Goal: Information Seeking & Learning: Learn about a topic

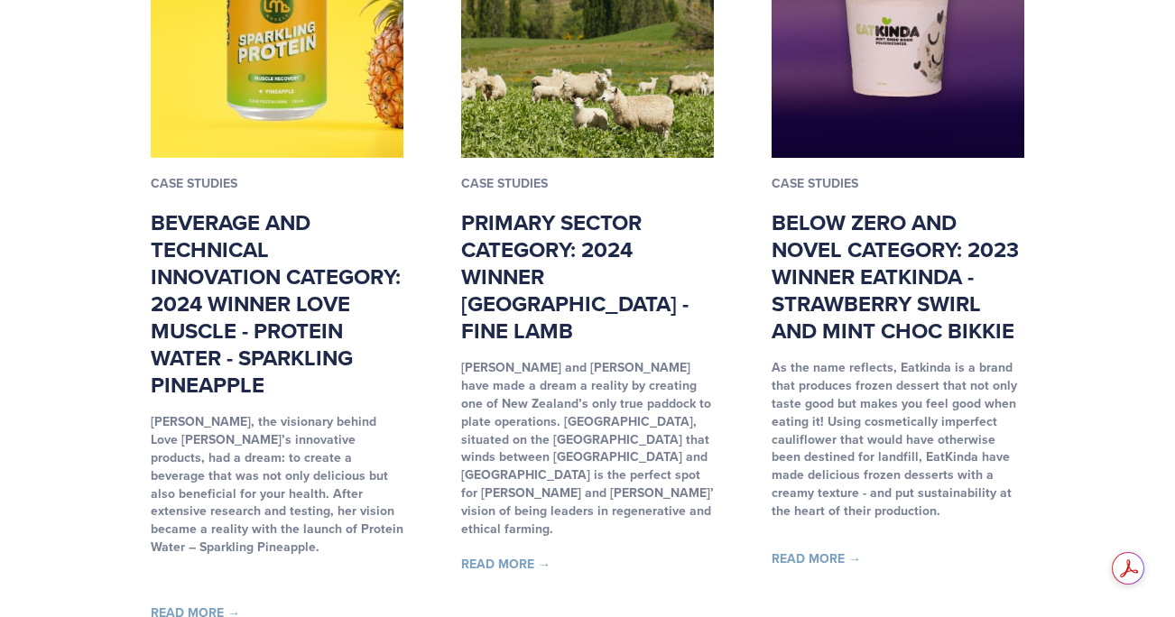
scroll to position [1309, 0]
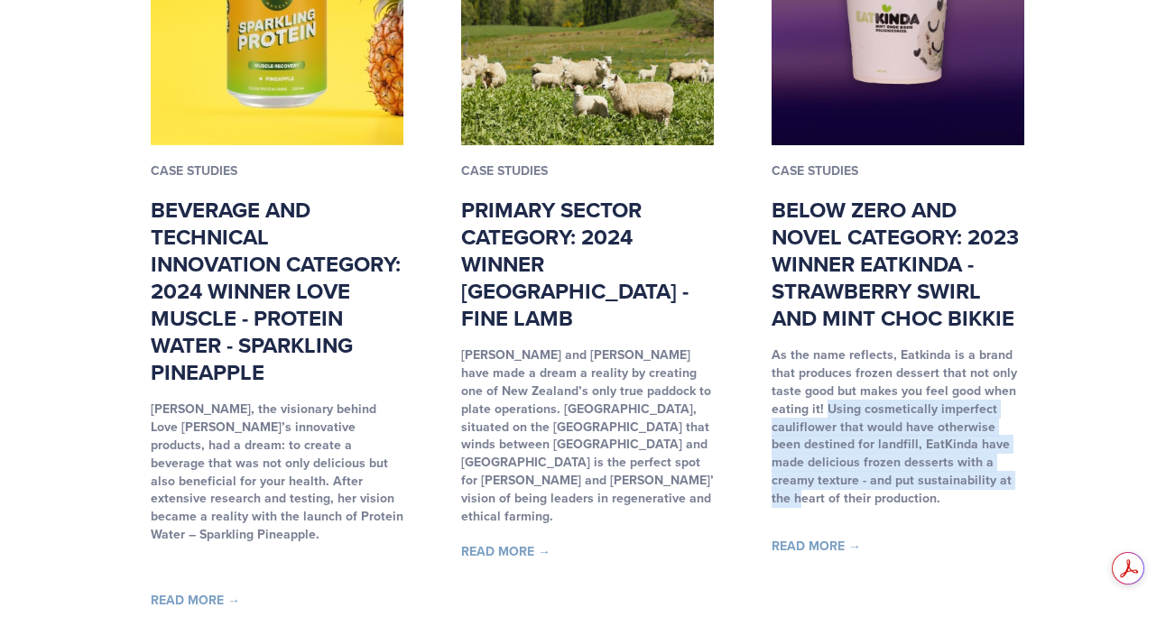
drag, startPoint x: 825, startPoint y: 413, endPoint x: 994, endPoint y: 484, distance: 183.7
click at [994, 484] on strong "As the name reflects, Eatkinda is a brand that produces frozen dessert that not…" at bounding box center [893, 427] width 245 height 162
click at [825, 555] on link "Read More →" at bounding box center [815, 546] width 89 height 18
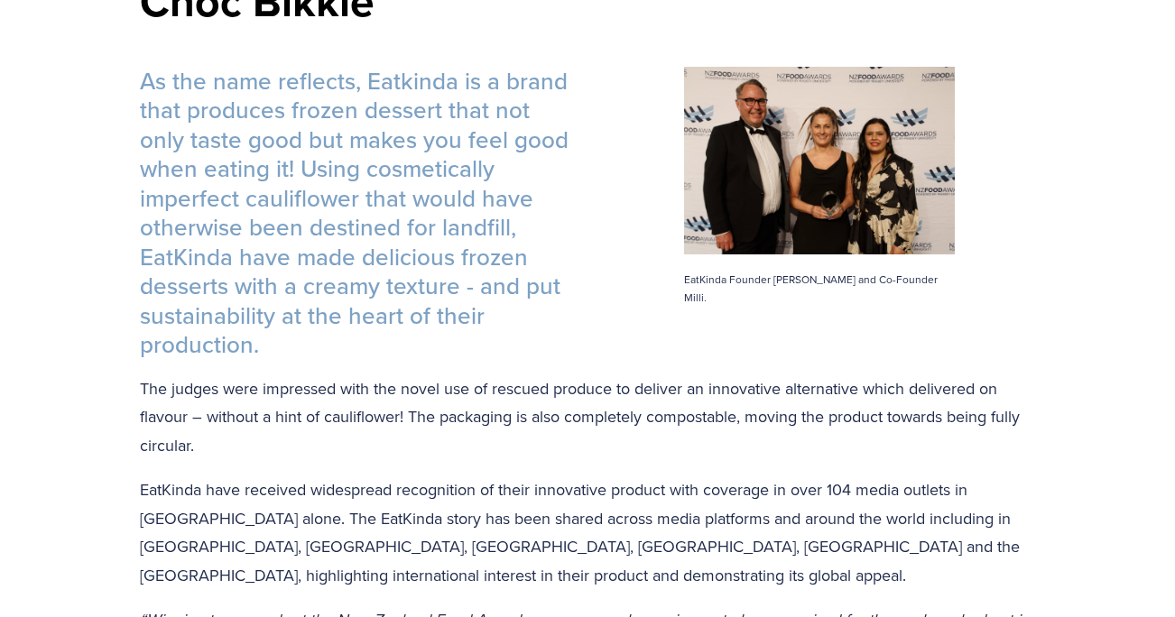
scroll to position [587, 0]
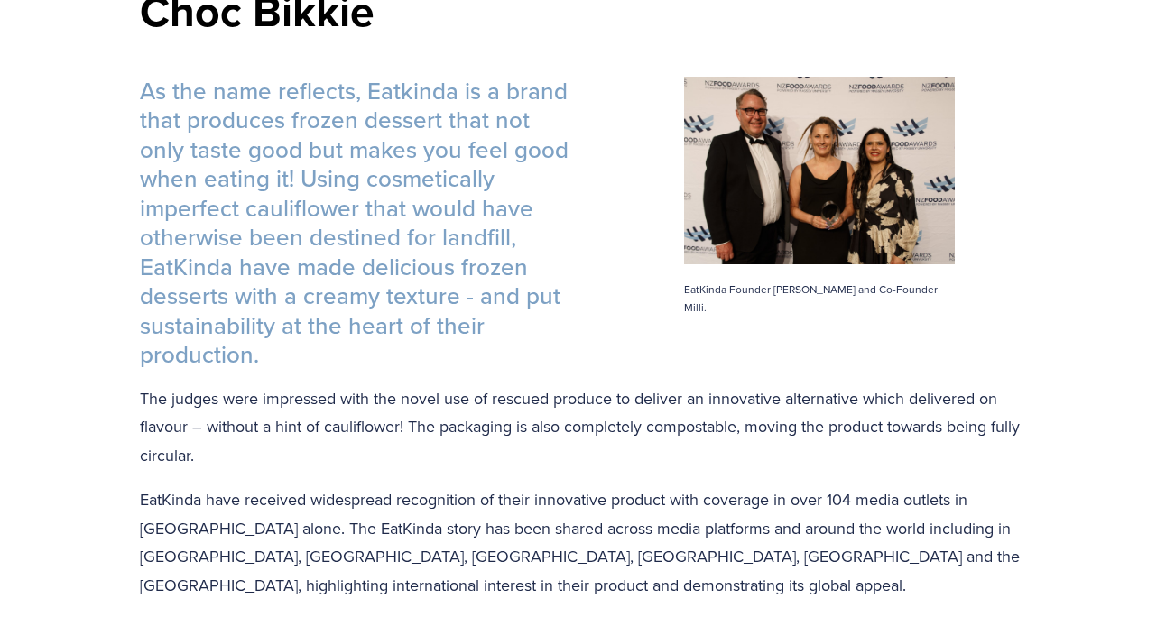
drag, startPoint x: 144, startPoint y: 100, endPoint x: 478, endPoint y: 348, distance: 416.0
click at [478, 348] on h3 "As the name reflects, Eatkinda is a brand that produces frozen dessert that not…" at bounding box center [587, 223] width 895 height 293
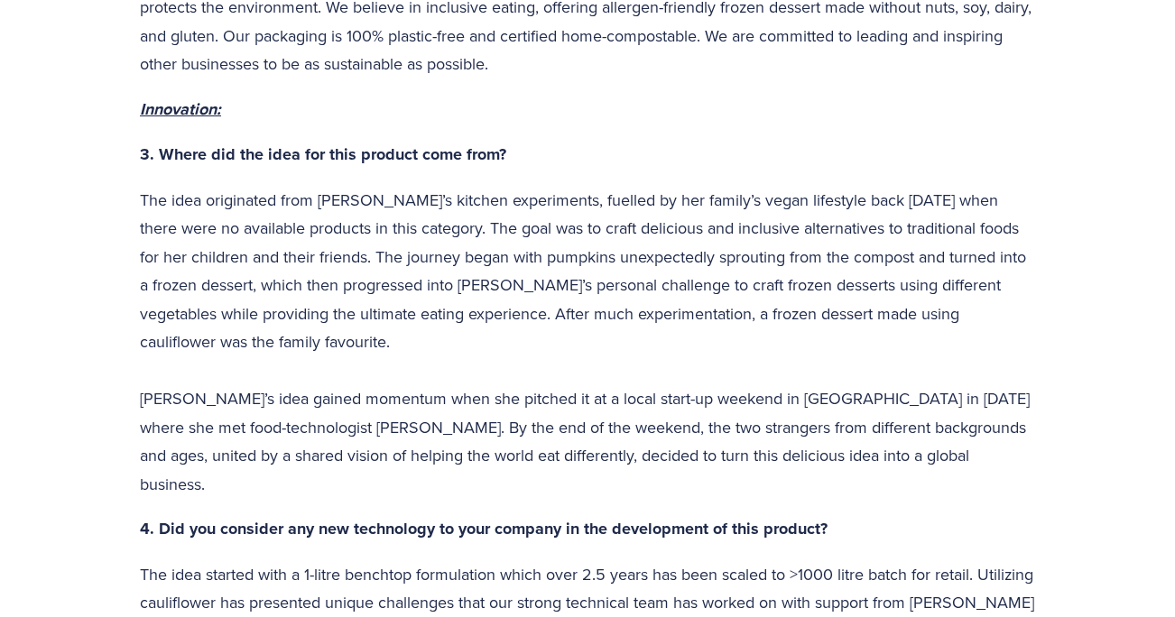
scroll to position [1687, 0]
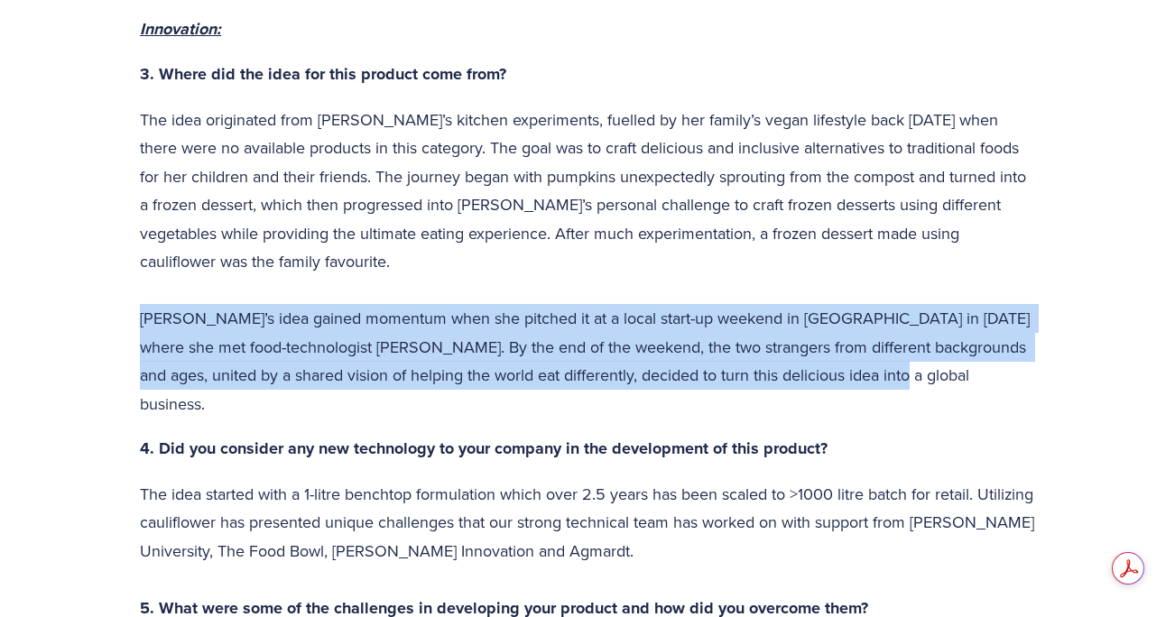
drag, startPoint x: 136, startPoint y: 319, endPoint x: 934, endPoint y: 381, distance: 800.0
copy p "[PERSON_NAME]’s idea gained momentum when she pitched it at a local start-up we…"
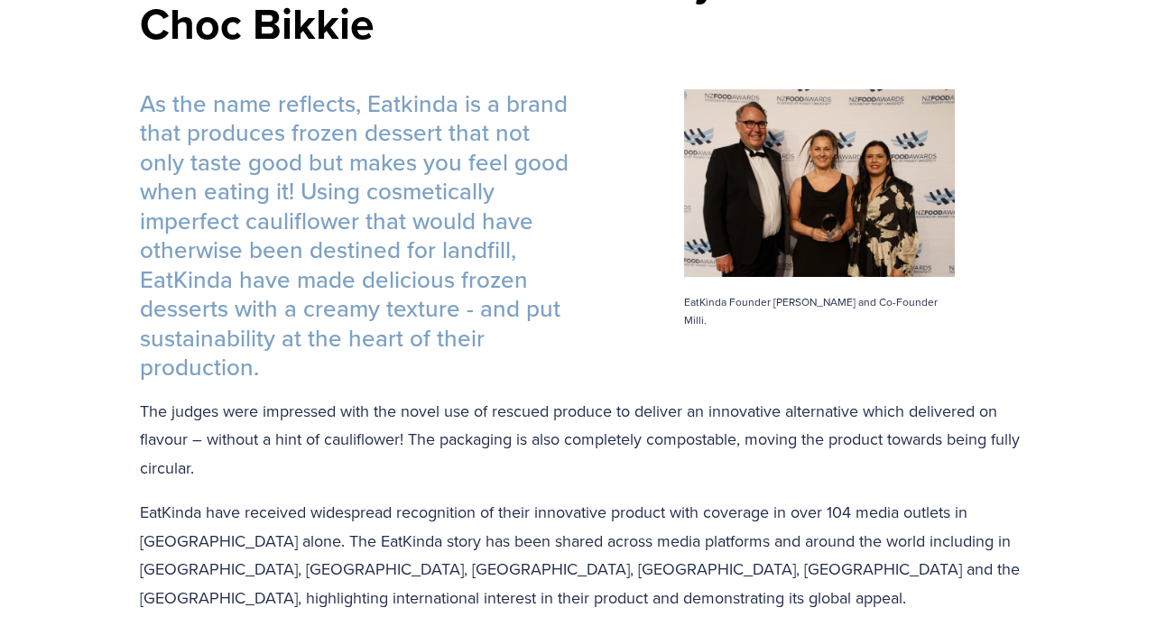
scroll to position [791, 0]
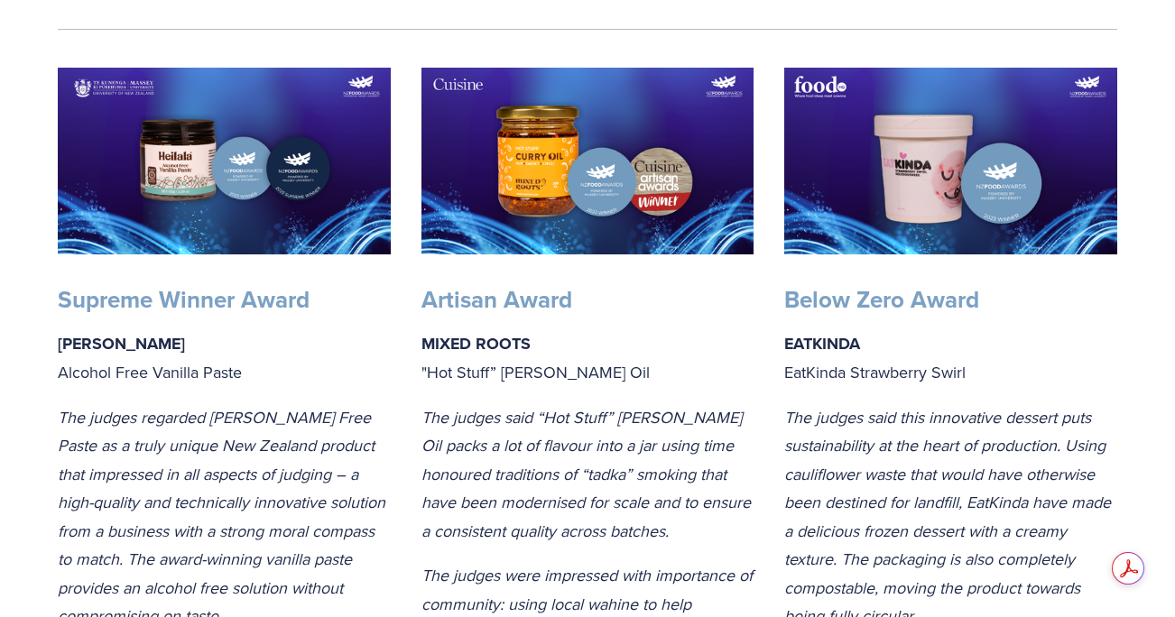
scroll to position [410, 0]
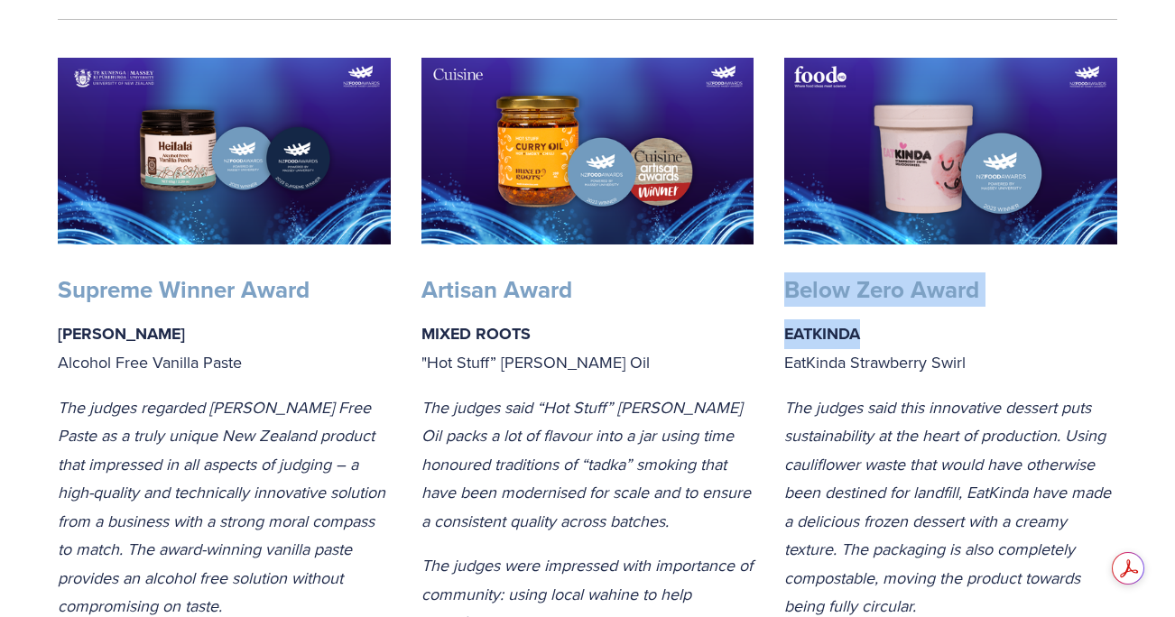
drag, startPoint x: 790, startPoint y: 284, endPoint x: 1006, endPoint y: 349, distance: 225.2
click at [1006, 347] on div "Below Zero Award EATKINDA EatKinda Strawberry Swirl The judges said this innova…" at bounding box center [950, 448] width 333 height 346
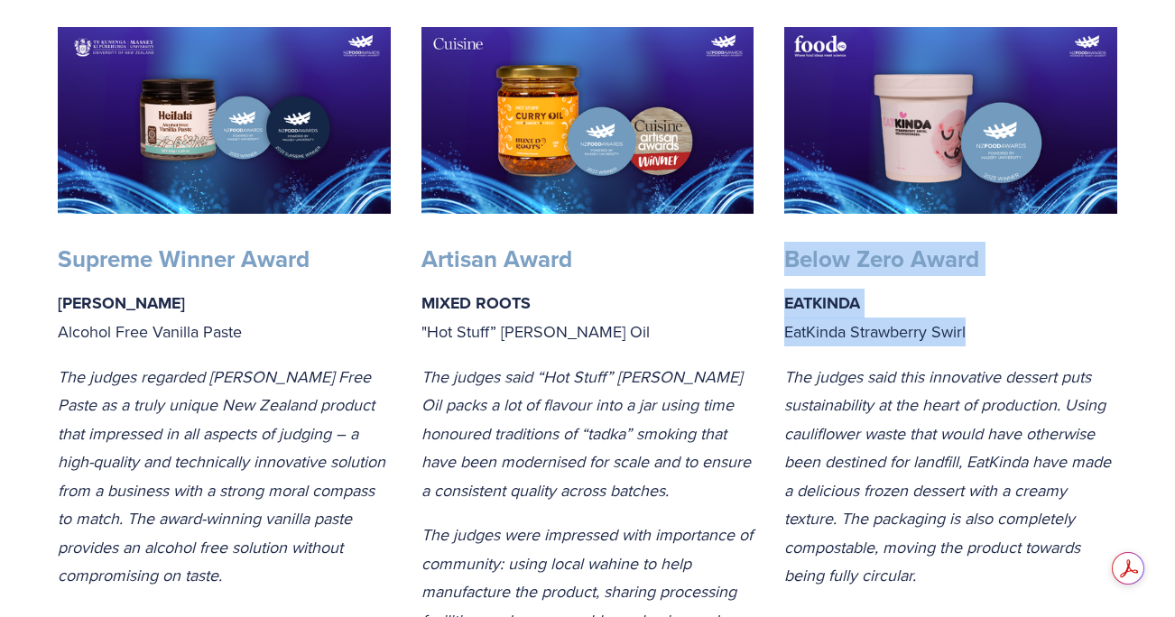
scroll to position [722, 0]
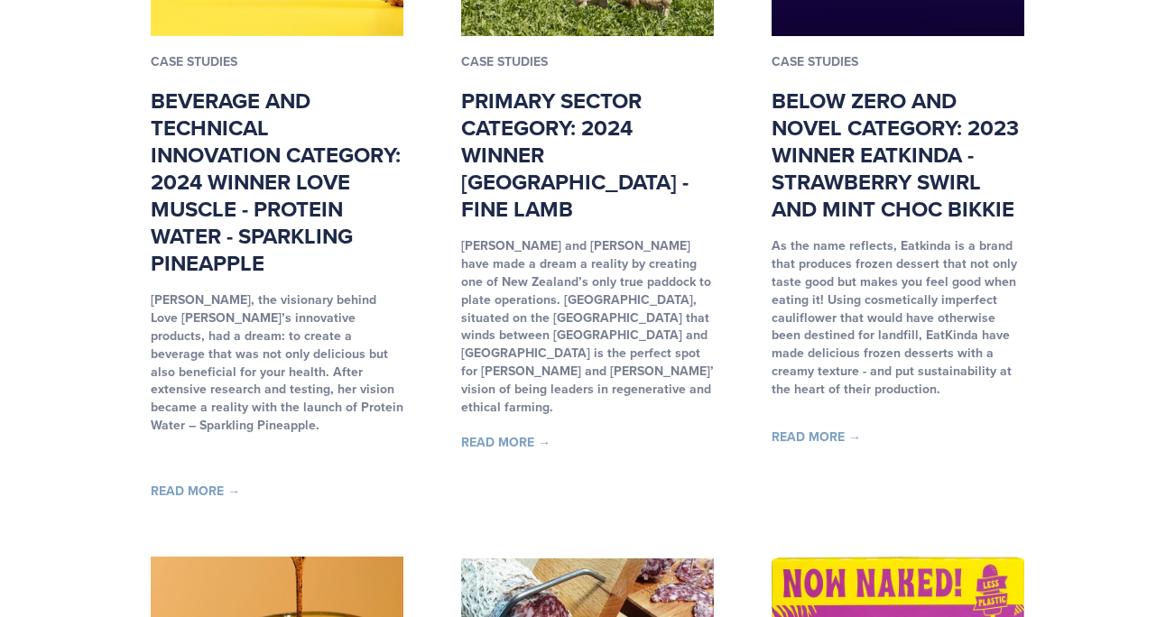
scroll to position [1426, 0]
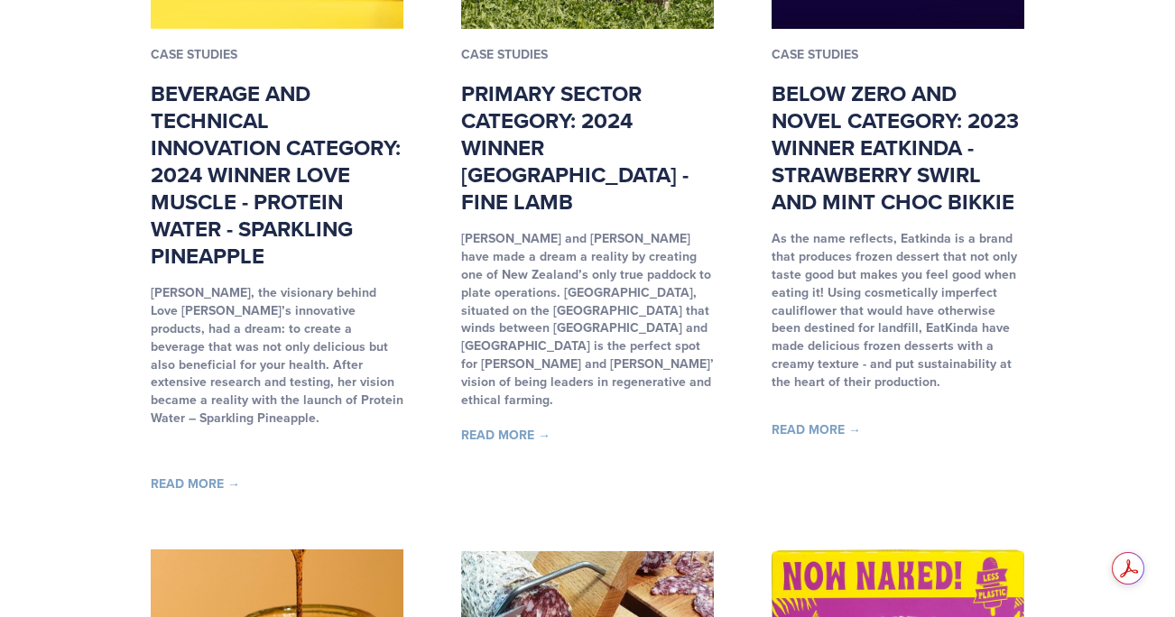
click at [824, 426] on article "Case Studies Below Zero and Novel Category: 2023 Winner EatKinda - Strawberry S…" at bounding box center [897, 133] width 253 height 715
click at [824, 436] on link "Read More →" at bounding box center [815, 429] width 89 height 18
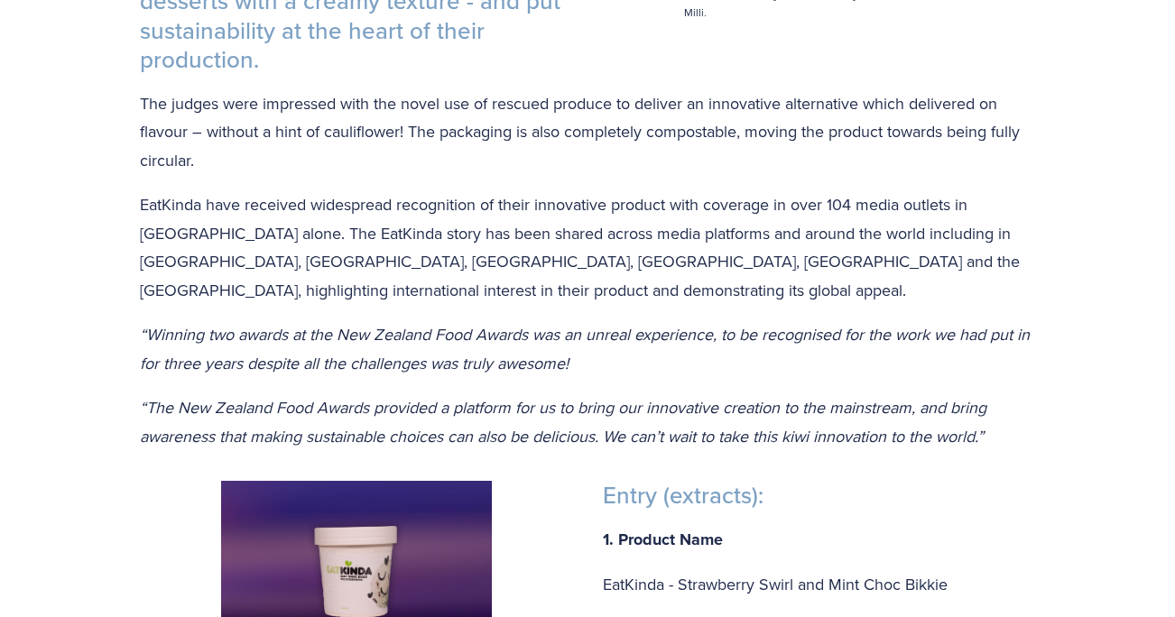
scroll to position [879, 0]
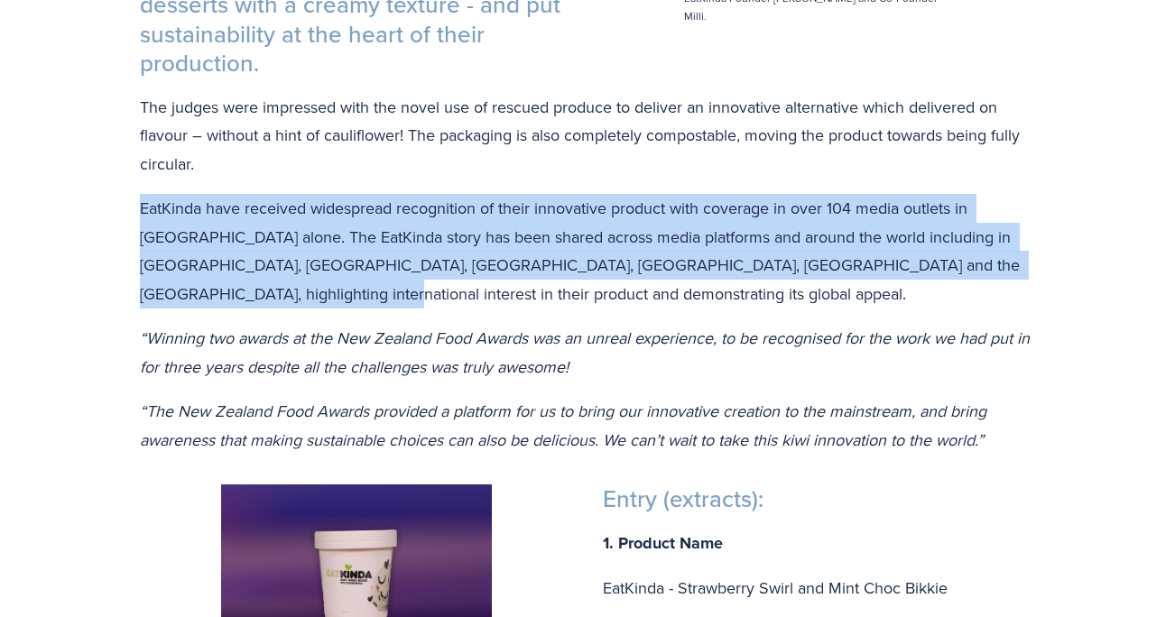
drag, startPoint x: 120, startPoint y: 209, endPoint x: 430, endPoint y: 298, distance: 321.9
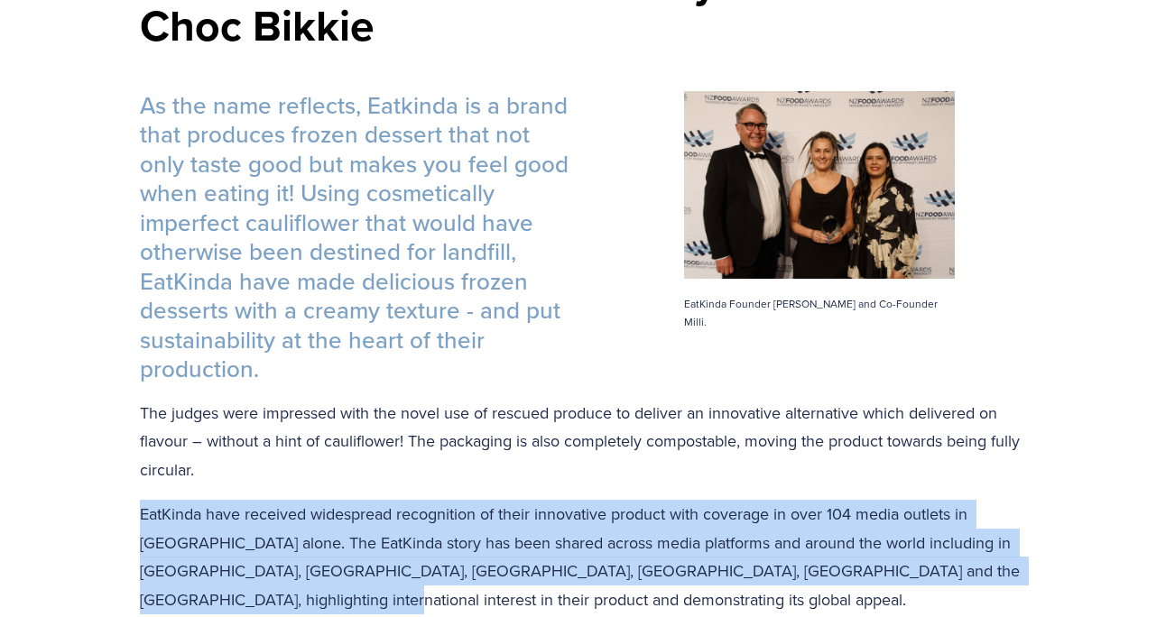
scroll to position [559, 0]
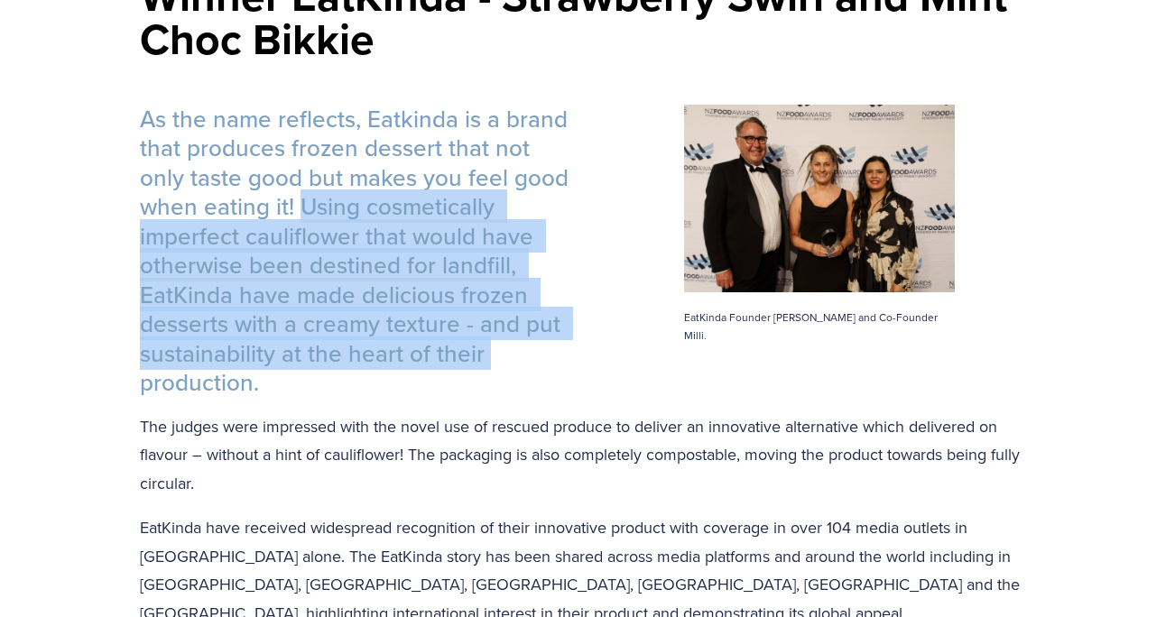
drag, startPoint x: 302, startPoint y: 203, endPoint x: 540, endPoint y: 366, distance: 288.8
click at [540, 366] on h3 "As the name reflects, Eatkinda is a brand that produces frozen dessert that not…" at bounding box center [587, 251] width 895 height 293
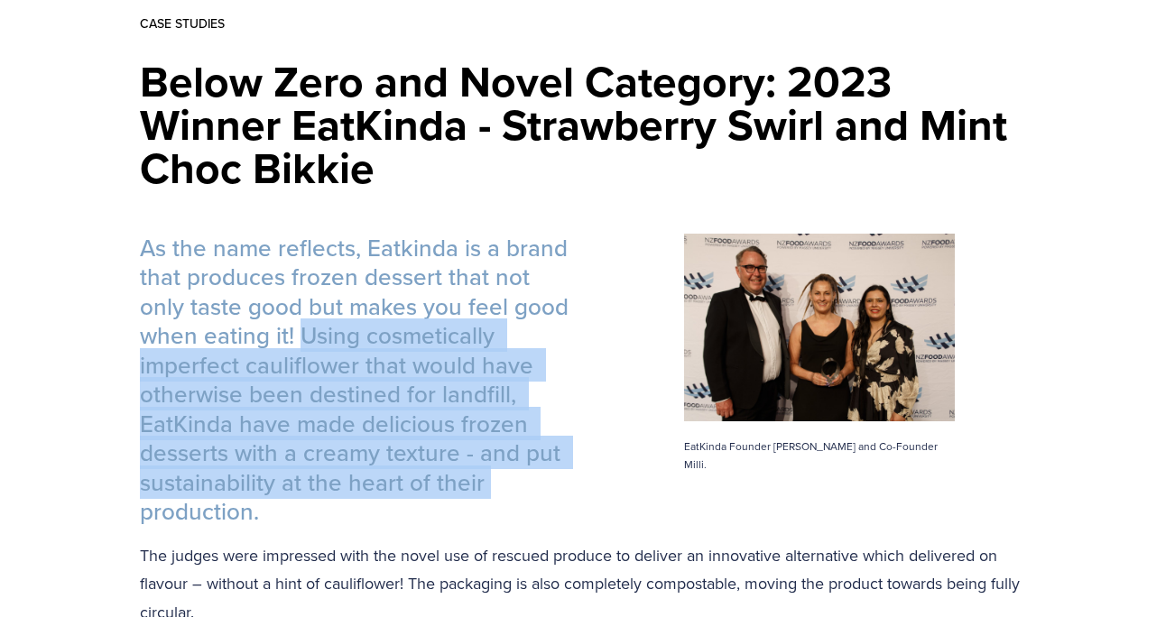
scroll to position [355, 0]
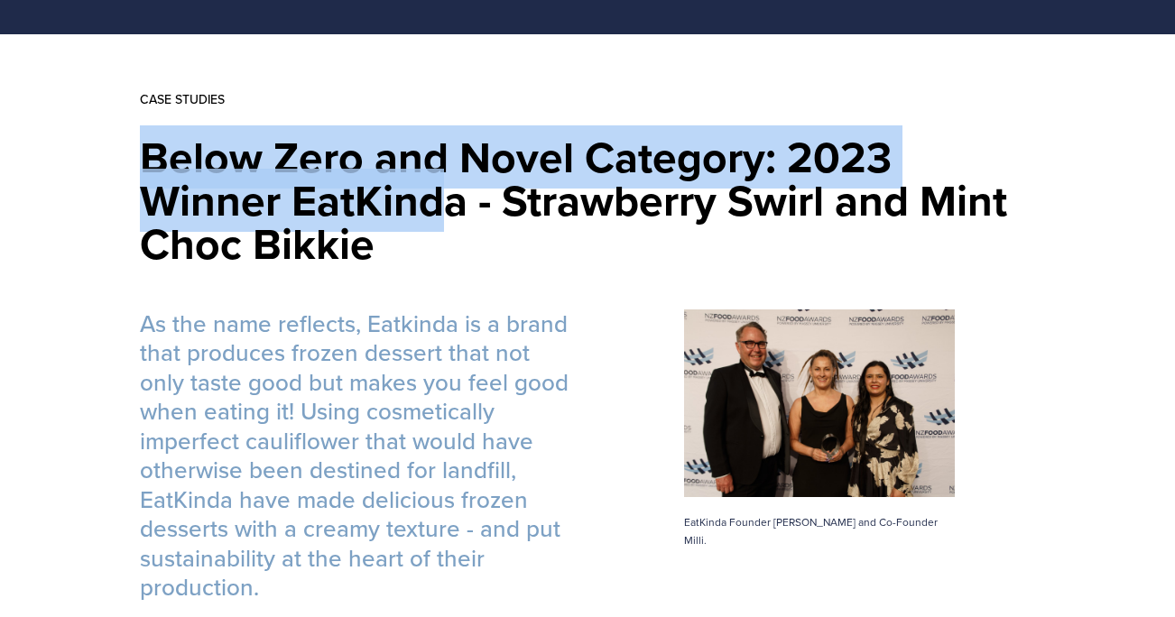
drag, startPoint x: 138, startPoint y: 156, endPoint x: 447, endPoint y: 218, distance: 314.8
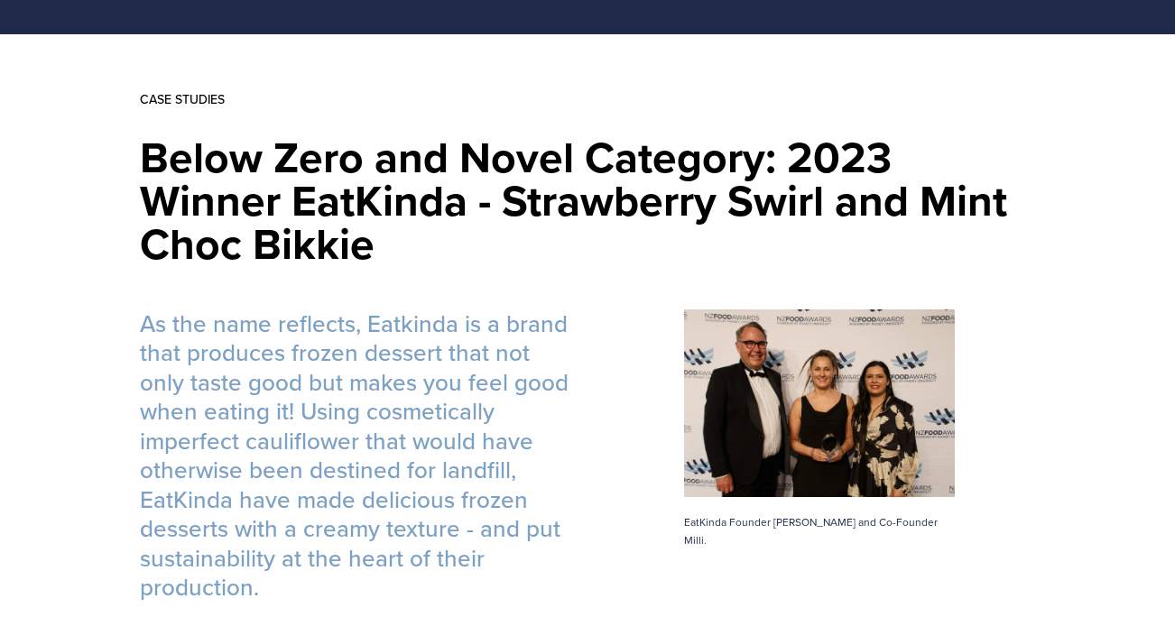
click at [593, 438] on div "EatKinda Founder Jenni and Co-Founder Milli." at bounding box center [818, 430] width 463 height 272
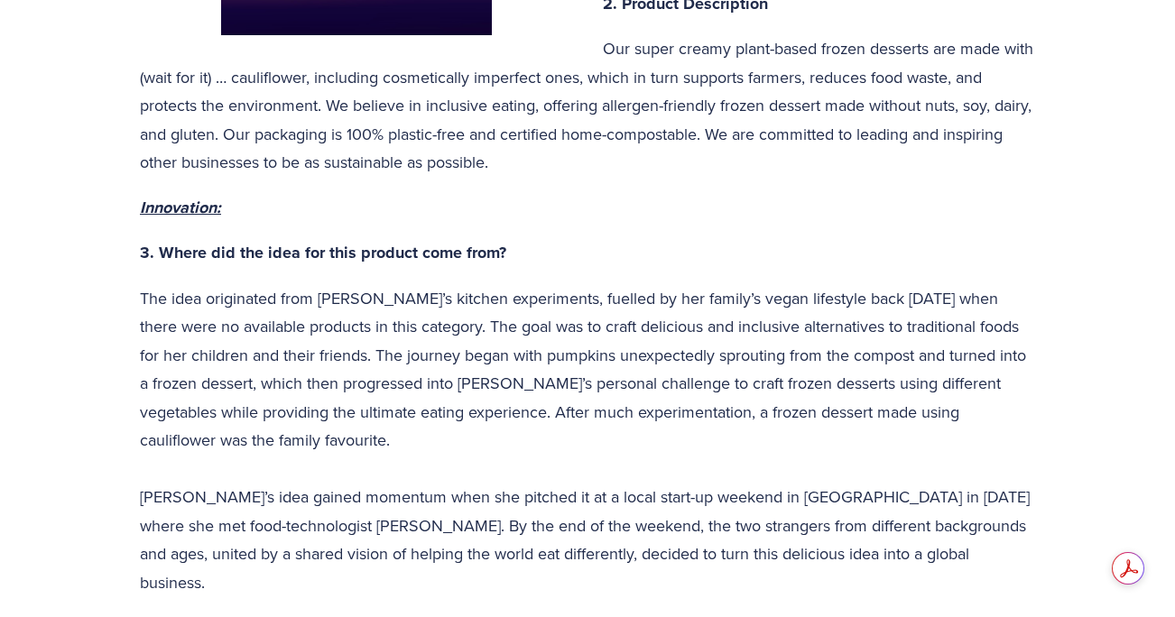
scroll to position [1512, 0]
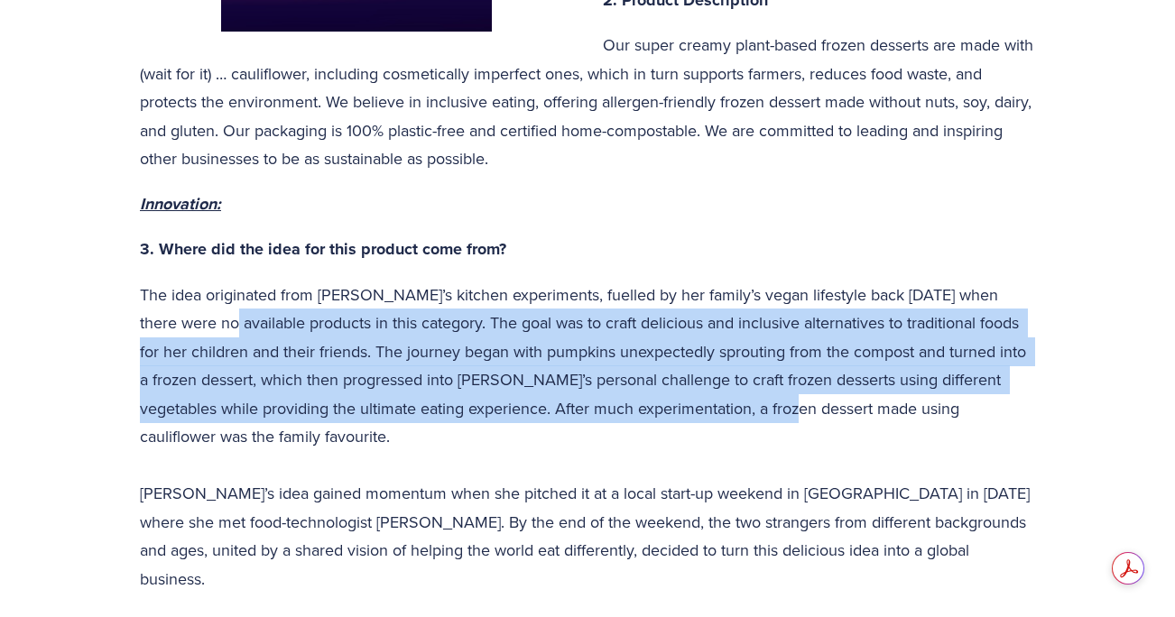
drag, startPoint x: 208, startPoint y: 317, endPoint x: 794, endPoint y: 415, distance: 594.7
click at [794, 415] on p "The idea originated from Jenni’s kitchen experiments, fuelled by her family’s v…" at bounding box center [587, 437] width 895 height 313
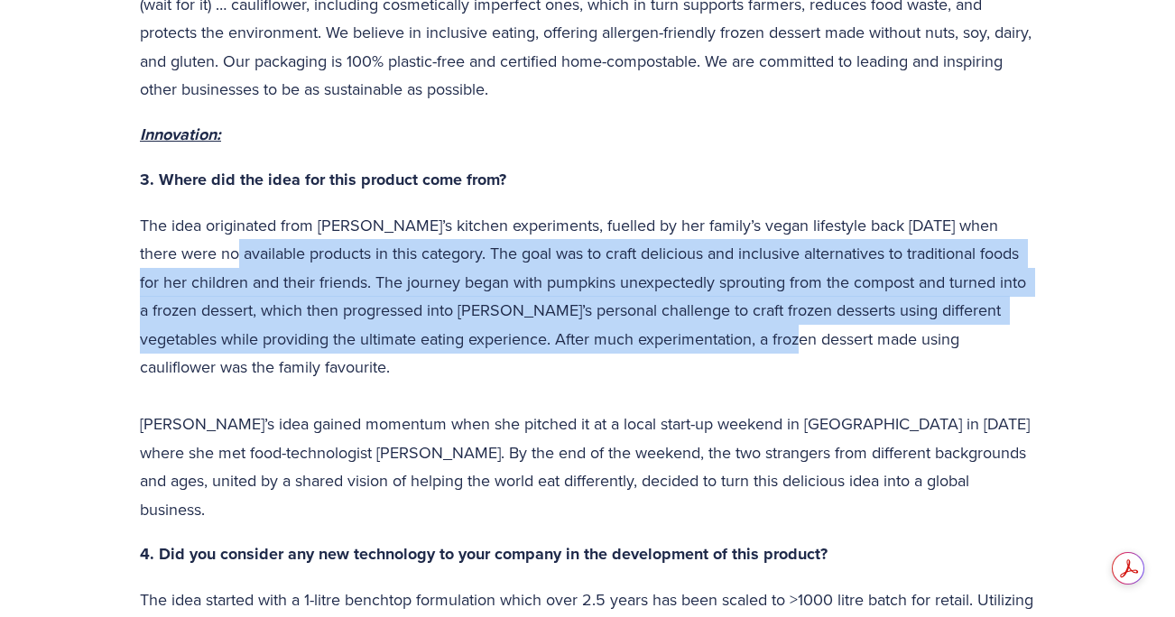
scroll to position [1589, 0]
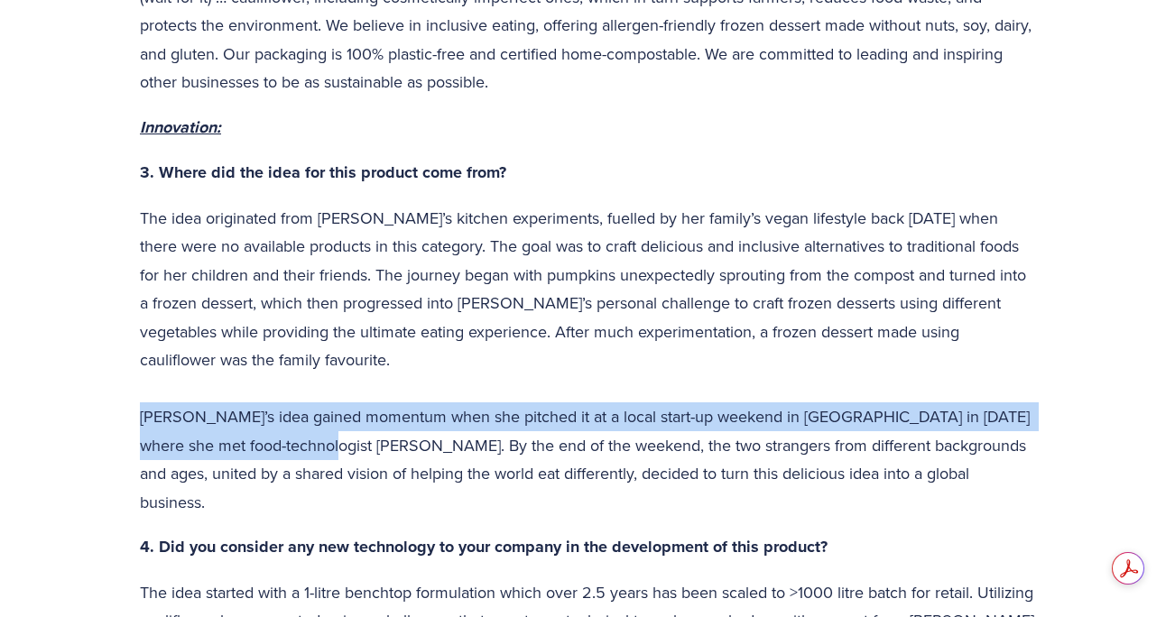
drag, startPoint x: 139, startPoint y: 416, endPoint x: 313, endPoint y: 448, distance: 177.2
click at [313, 448] on p "The idea originated from Jenni’s kitchen experiments, fuelled by her family’s v…" at bounding box center [587, 360] width 895 height 313
copy p "Jenni’s idea gained momentum when she pitched it at a local start-up weekend in…"
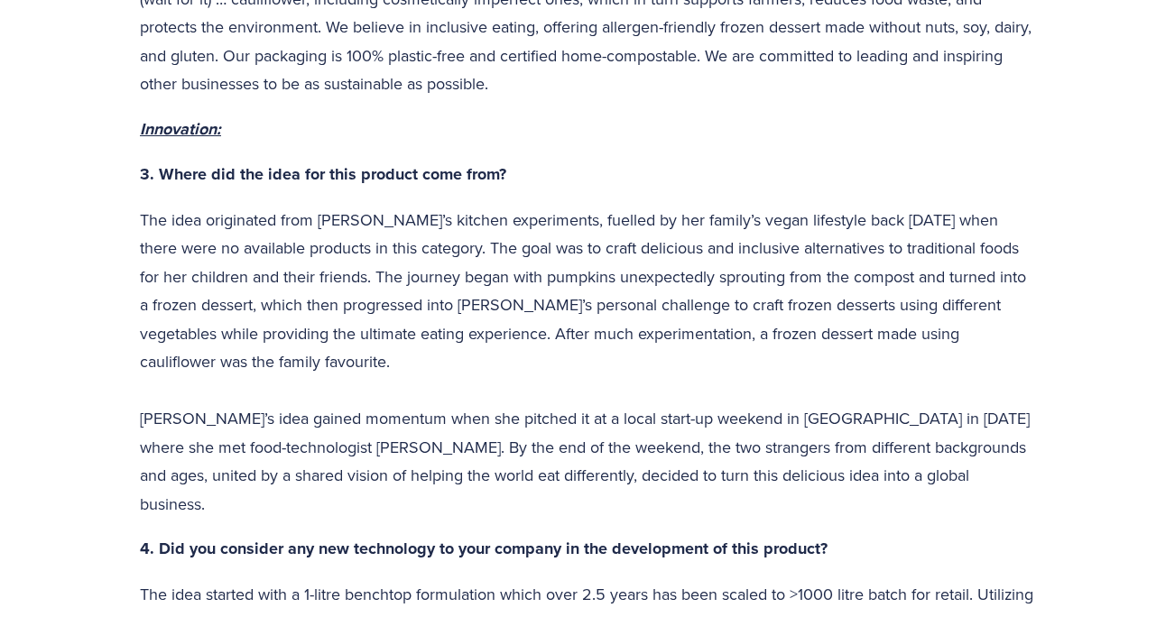
drag, startPoint x: 177, startPoint y: 249, endPoint x: 463, endPoint y: 248, distance: 286.0
click at [463, 248] on p "The idea originated from Jenni’s kitchen experiments, fuelled by her family’s v…" at bounding box center [587, 362] width 895 height 313
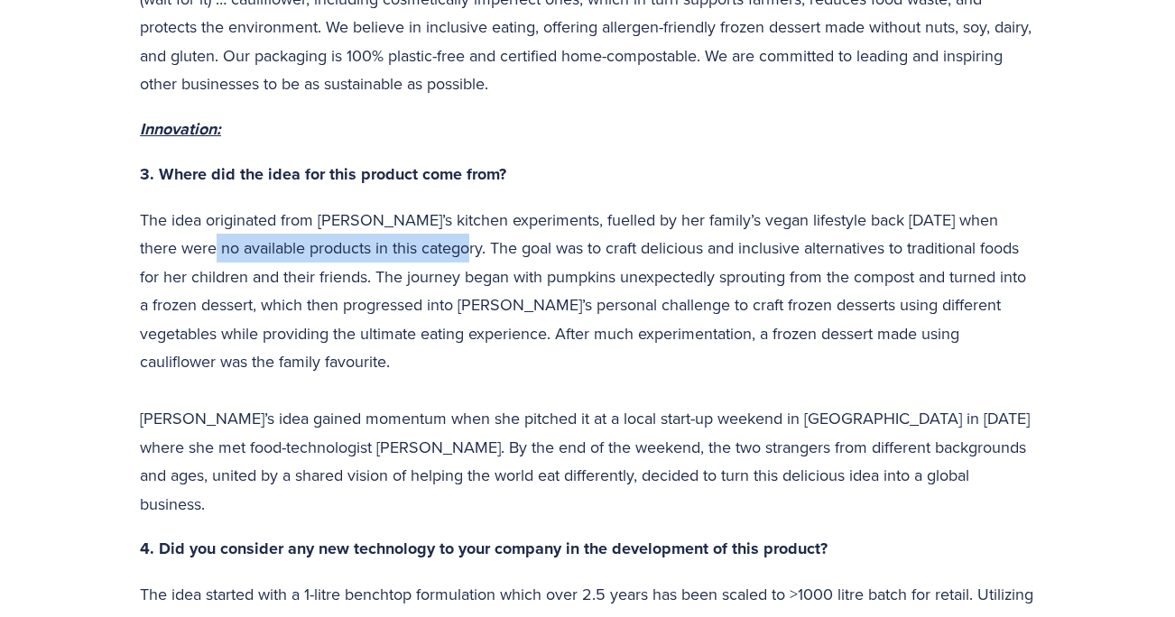
drag, startPoint x: 444, startPoint y: 249, endPoint x: 189, endPoint y: 260, distance: 254.7
click at [189, 260] on p "The idea originated from Jenni’s kitchen experiments, fuelled by her family’s v…" at bounding box center [587, 362] width 895 height 313
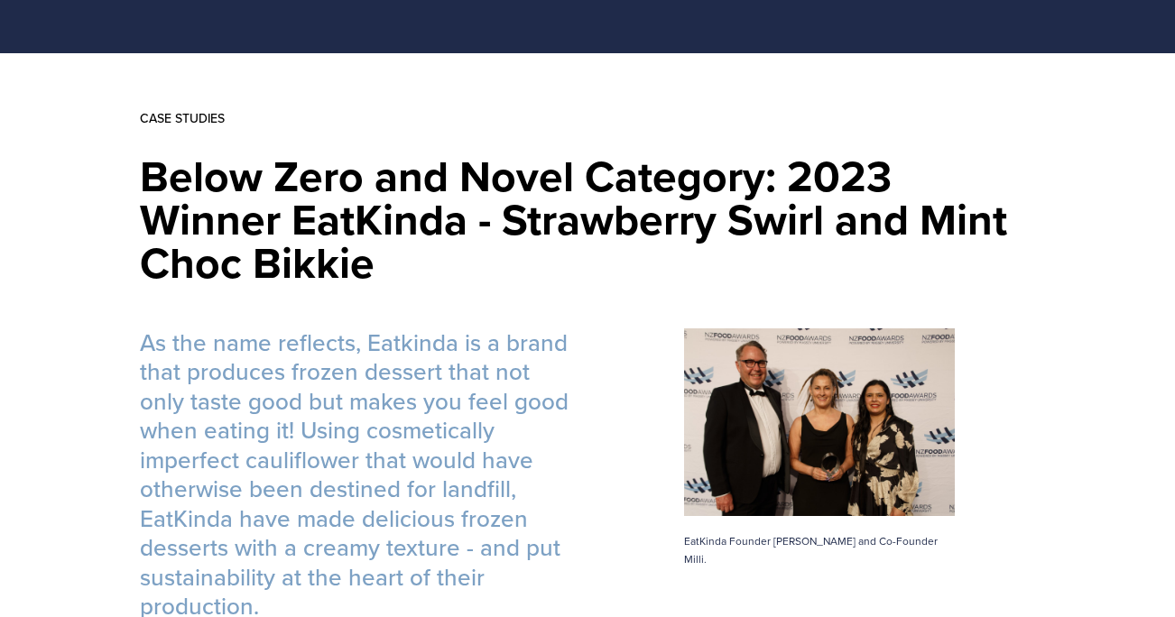
scroll to position [409, 0]
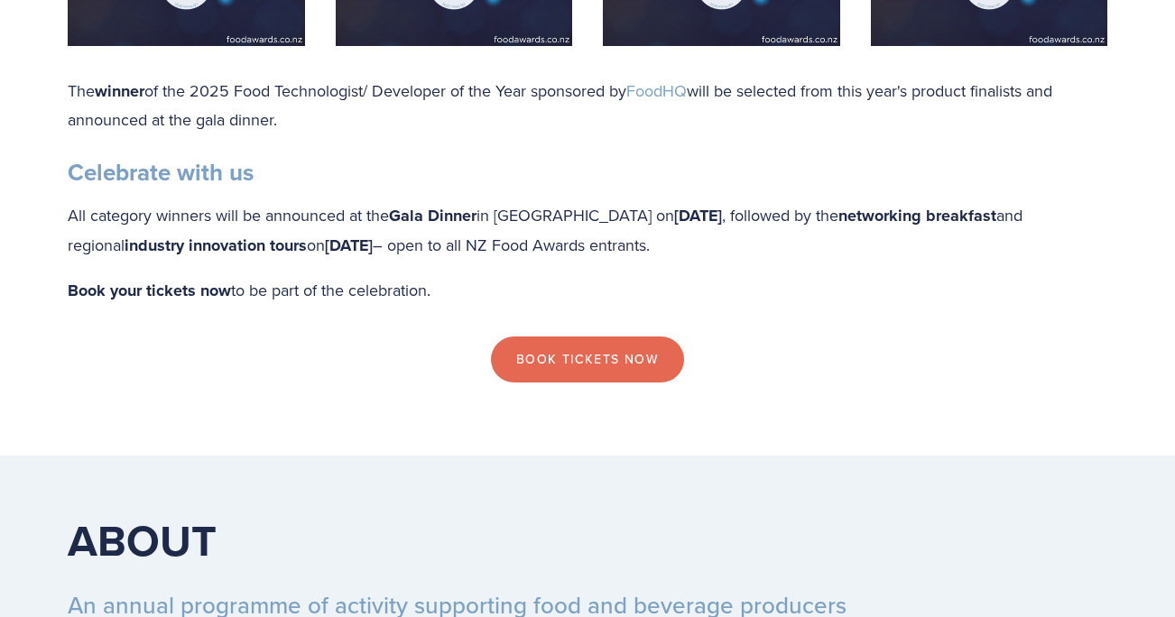
scroll to position [1760, 0]
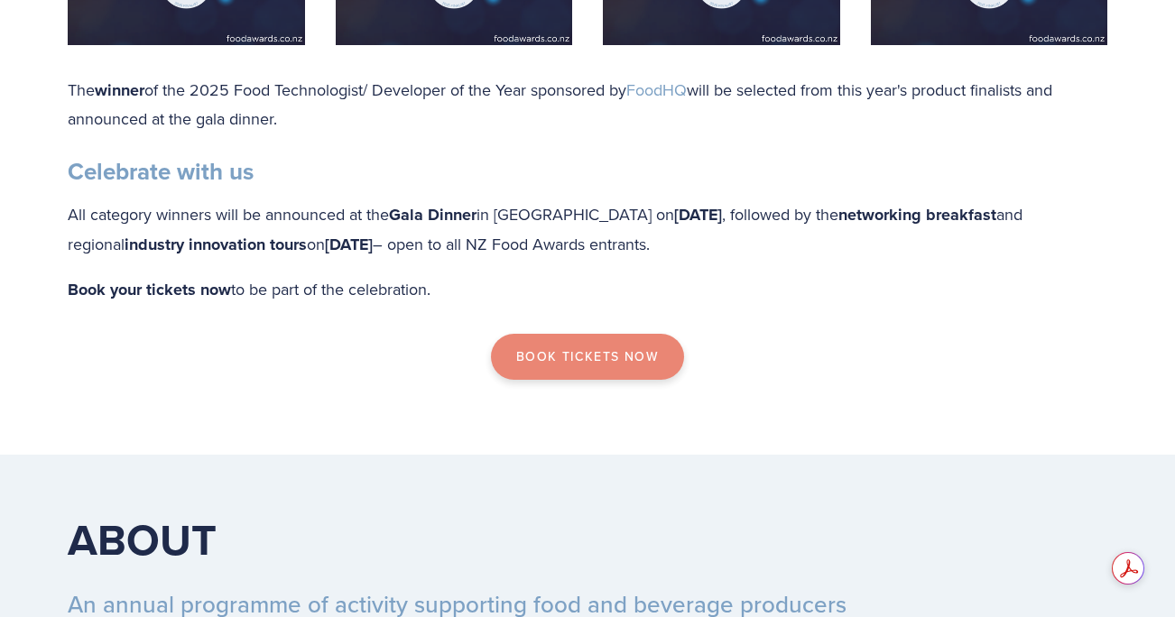
click at [609, 381] on link "Book Tickets now" at bounding box center [587, 357] width 193 height 47
